Goal: Information Seeking & Learning: Learn about a topic

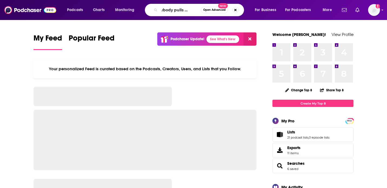
scroll to position [0, 12]
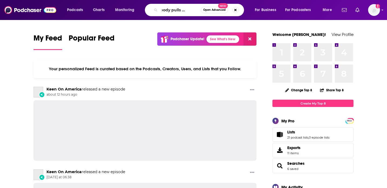
type input "Everybody pulls the tarp"
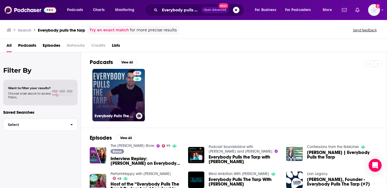
click at [128, 103] on link "38 Everybody Pulls The Tarp" at bounding box center [118, 95] width 52 height 52
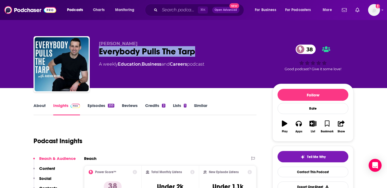
drag, startPoint x: 208, startPoint y: 56, endPoint x: 100, endPoint y: 54, distance: 107.7
click at [100, 54] on div "Everybody Pulls The Tarp 38" at bounding box center [181, 51] width 165 height 11
copy h2 "Everybody Pulls The Tarp"
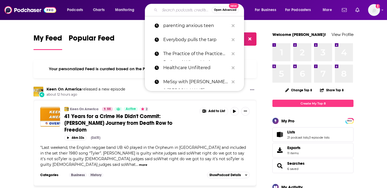
click at [178, 13] on input "Search podcasts, credits, & more..." at bounding box center [186, 10] width 52 height 9
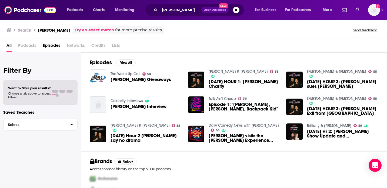
click at [100, 45] on span "Credits" at bounding box center [98, 46] width 14 height 11
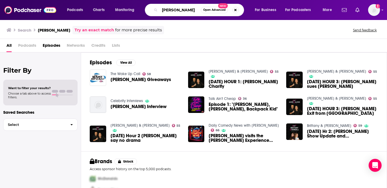
click at [180, 11] on input "Bethany Frankel" at bounding box center [180, 10] width 41 height 9
click at [180, 9] on input "Bethany Frankel" at bounding box center [180, 10] width 41 height 9
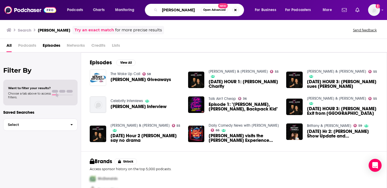
click at [180, 9] on input "Bethany Frankel" at bounding box center [180, 10] width 41 height 9
paste input "en"
type input "Bethenny Frankel"
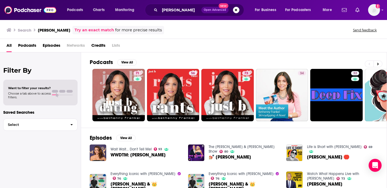
click at [99, 45] on span "Credits" at bounding box center [98, 46] width 14 height 11
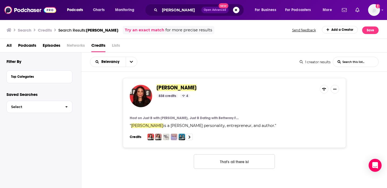
click at [180, 86] on span "Bethenny Frankel" at bounding box center [176, 87] width 40 height 7
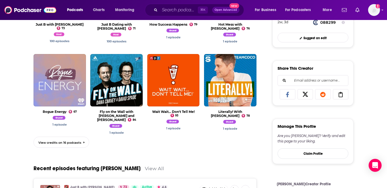
scroll to position [287, 0]
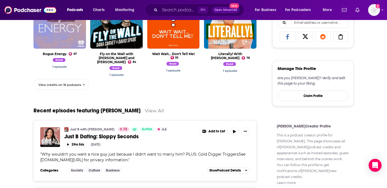
click at [80, 80] on link "View credits on 16 podcasts" at bounding box center [61, 84] width 56 height 11
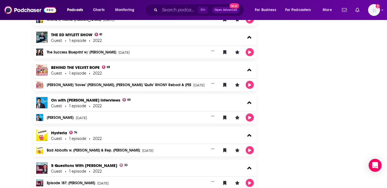
scroll to position [577, 0]
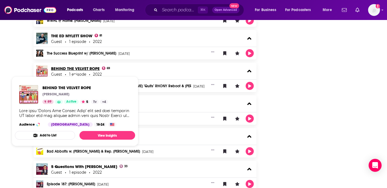
click at [84, 67] on link "BEHIND THE VELVET ROPE" at bounding box center [75, 68] width 49 height 5
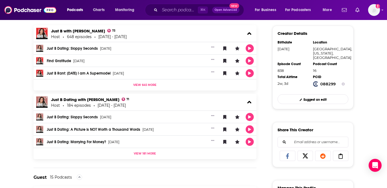
scroll to position [284, 0]
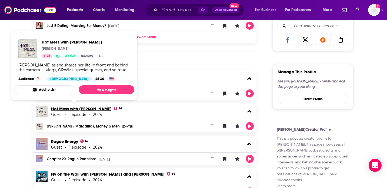
click at [87, 106] on link "Hot Mess with Alix Earle" at bounding box center [81, 108] width 60 height 5
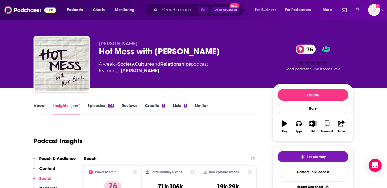
click at [90, 105] on link "Episodes 102" at bounding box center [100, 109] width 26 height 12
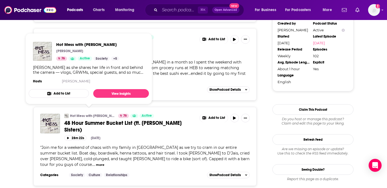
scroll to position [577, 0]
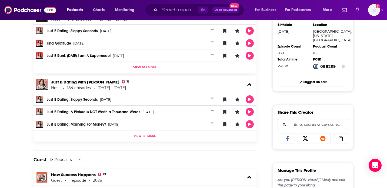
scroll to position [246, 0]
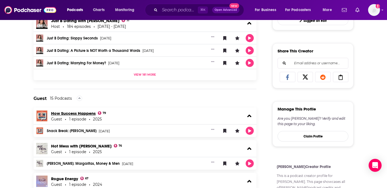
click at [77, 113] on link "How Success Happens" at bounding box center [73, 113] width 45 height 5
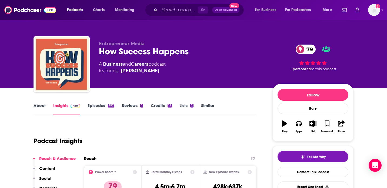
click at [36, 105] on link "About" at bounding box center [39, 109] width 12 height 12
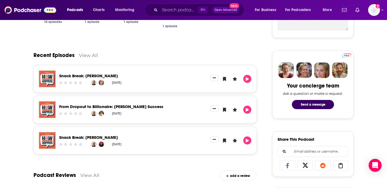
scroll to position [228, 0]
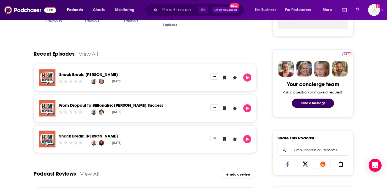
click at [78, 135] on link "Snack Break: Bethenny Frankel" at bounding box center [88, 135] width 59 height 5
